Goal: Task Accomplishment & Management: Use online tool/utility

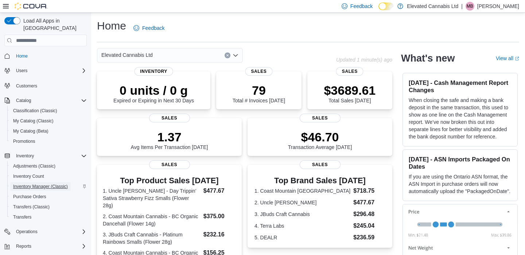
click at [39, 184] on span "Inventory Manager (Classic)" at bounding box center [40, 187] width 55 height 6
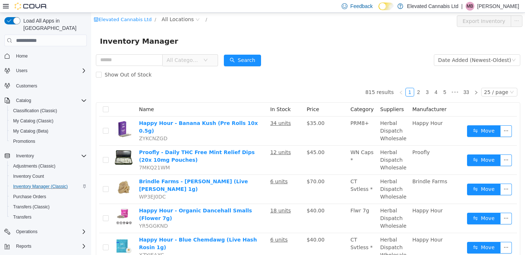
click at [192, 62] on span "All Categories" at bounding box center [183, 60] width 33 height 7
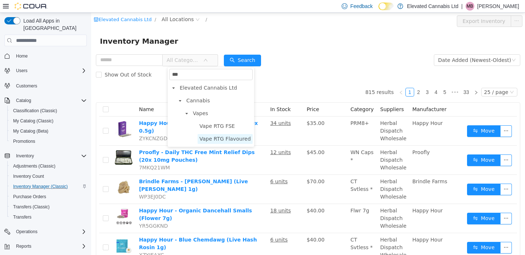
type input "***"
click at [211, 138] on span "Vape RTG Flavoured" at bounding box center [225, 139] width 51 height 6
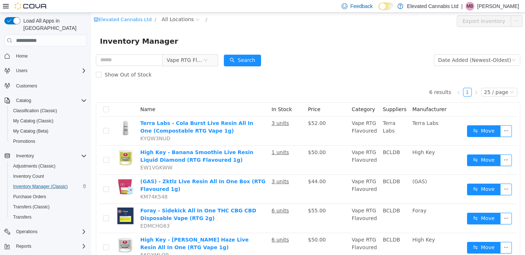
click at [140, 54] on div "Vape RTG Flavoured" at bounding box center [157, 60] width 122 height 15
click at [131, 58] on input "text" at bounding box center [129, 60] width 67 height 12
type input "*****"
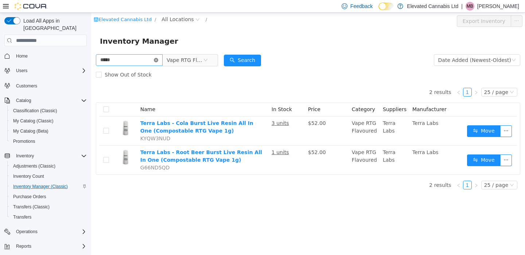
click at [158, 60] on icon "icon: close-circle" at bounding box center [156, 60] width 4 height 4
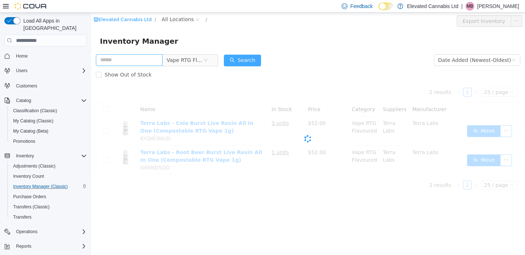
click at [240, 61] on button "Search" at bounding box center [242, 61] width 37 height 12
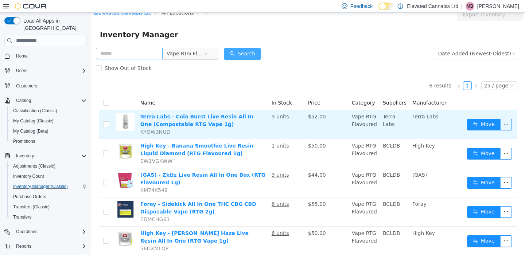
scroll to position [5, 0]
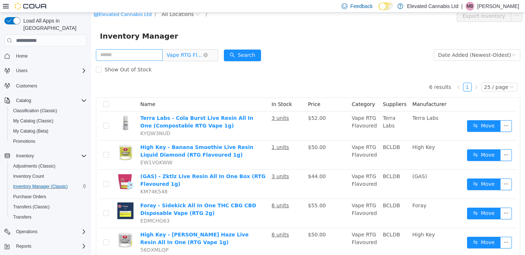
click at [194, 56] on span "Vape RTG Flavoured" at bounding box center [185, 55] width 36 height 11
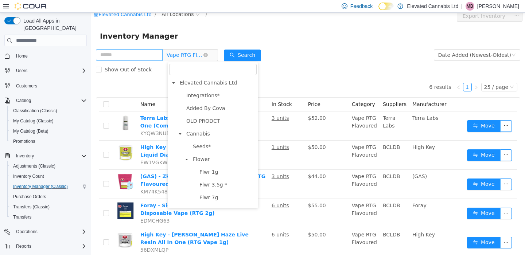
scroll to position [550, 0]
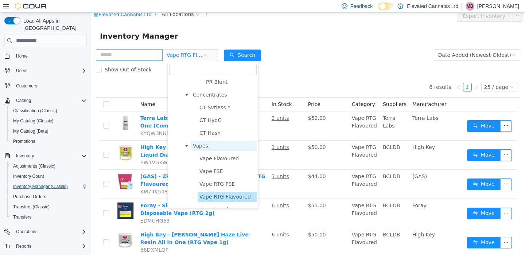
click at [204, 149] on span "Vapes" at bounding box center [200, 146] width 15 height 6
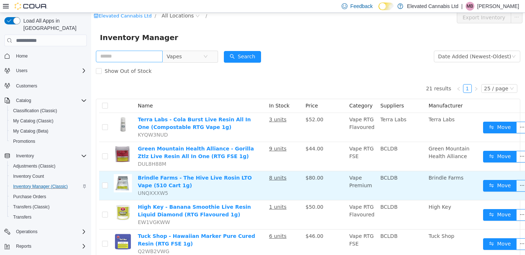
scroll to position [0, 0]
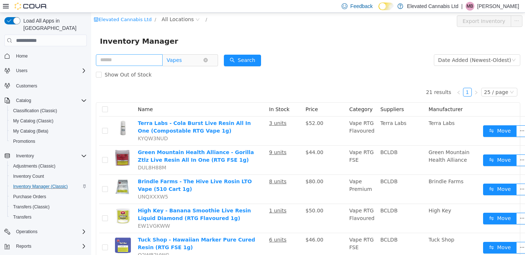
click at [196, 57] on span "Vapes" at bounding box center [185, 60] width 36 height 11
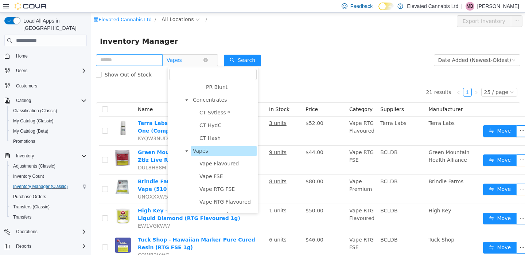
scroll to position [563, 0]
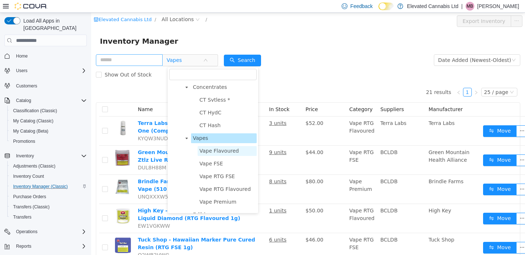
click at [217, 154] on span "Vape Flavoured" at bounding box center [219, 151] width 39 height 6
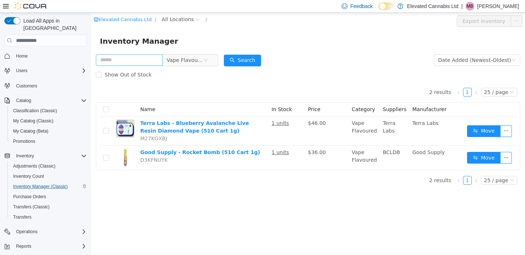
scroll to position [11, 0]
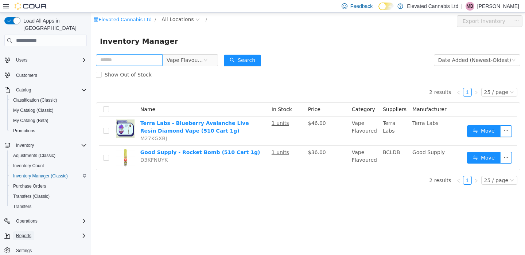
click at [24, 233] on span "Reports" at bounding box center [23, 236] width 15 height 6
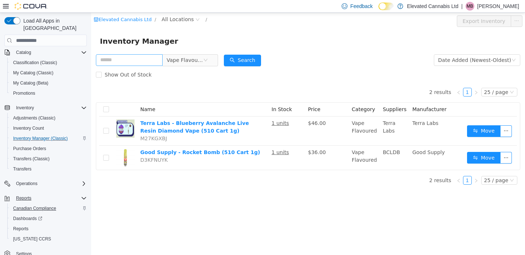
scroll to position [51, 0]
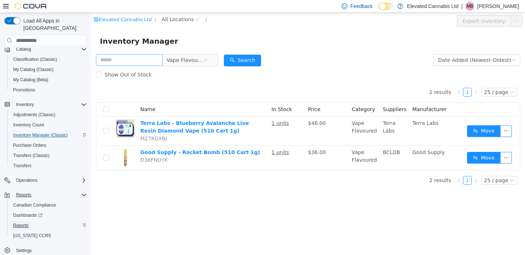
click at [21, 223] on span "Reports" at bounding box center [20, 226] width 15 height 6
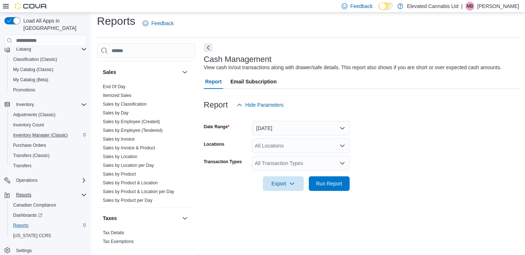
scroll to position [595, 0]
click at [135, 102] on link "Sales by Classification" at bounding box center [125, 104] width 44 height 5
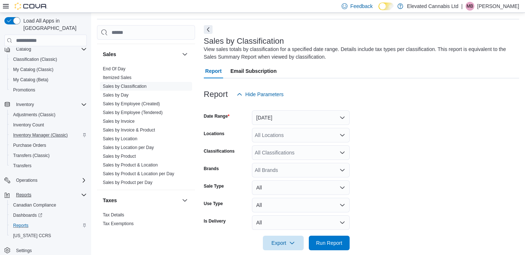
scroll to position [24, 0]
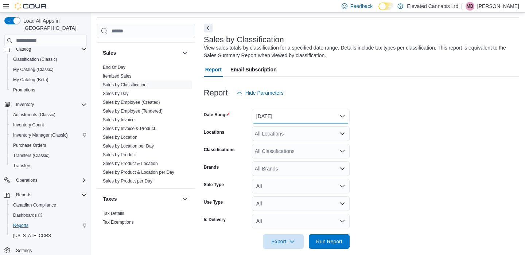
click at [265, 120] on button "[DATE]" at bounding box center [301, 116] width 98 height 15
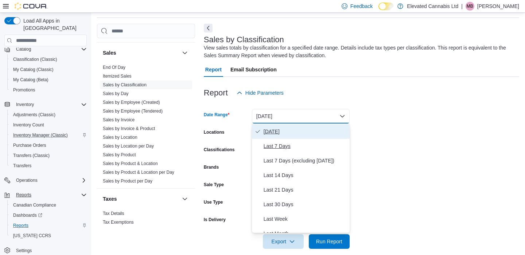
scroll to position [30, 0]
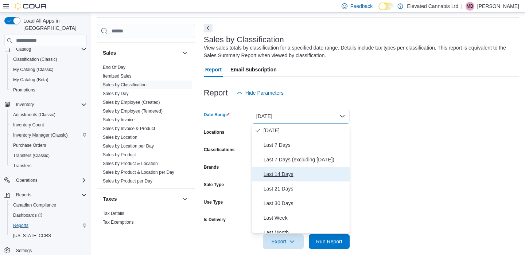
click at [276, 173] on span "Last 14 Days" at bounding box center [305, 174] width 83 height 9
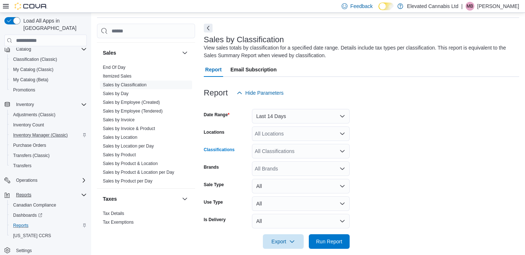
click at [278, 156] on div "All Classifications" at bounding box center [301, 151] width 98 height 15
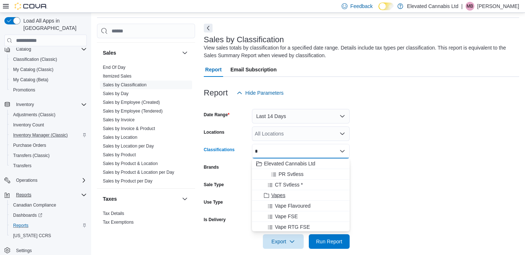
type input "*"
click at [274, 196] on span "Vapes" at bounding box center [279, 195] width 14 height 7
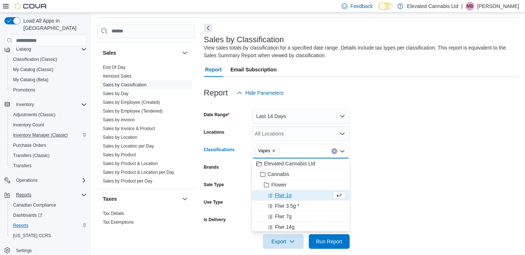
click at [378, 189] on form "Date Range Last 14 Days Locations All Locations Classifications Vapes Combo box…" at bounding box center [362, 174] width 316 height 149
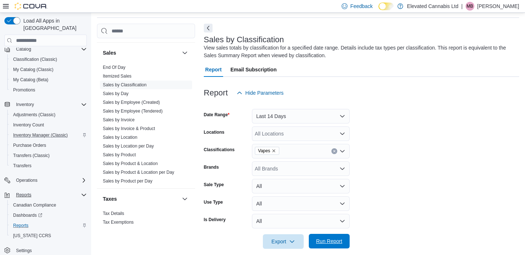
click at [332, 239] on span "Run Report" at bounding box center [329, 241] width 26 height 7
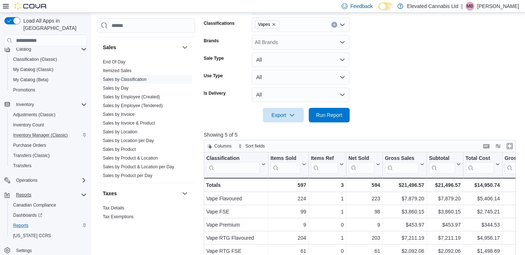
scroll to position [151, 0]
click at [286, 28] on div "Vapes" at bounding box center [301, 25] width 98 height 15
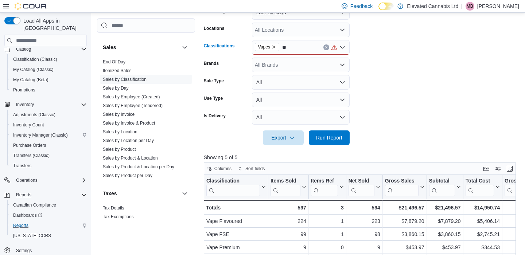
scroll to position [131, 0]
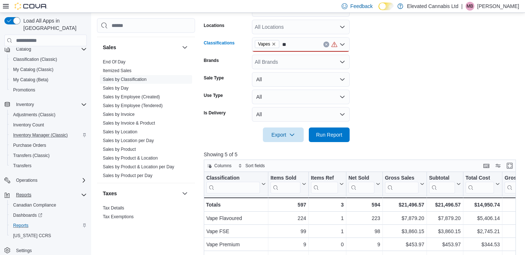
type input "*"
type input "**"
click at [292, 58] on span "PR HydC" at bounding box center [289, 56] width 21 height 7
click at [338, 134] on span "Run Report" at bounding box center [329, 134] width 26 height 7
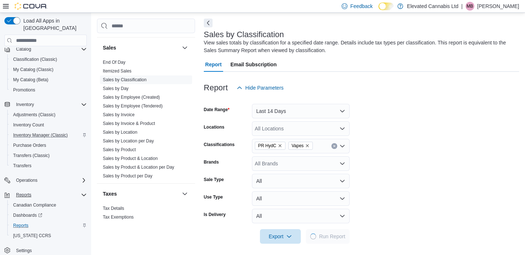
scroll to position [24, 0]
